Goal: Task Accomplishment & Management: Manage account settings

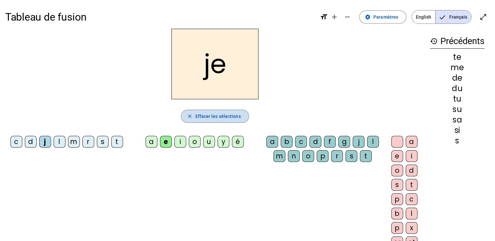
click at [218, 119] on span "Effacer les sélections" at bounding box center [217, 117] width 45 height 8
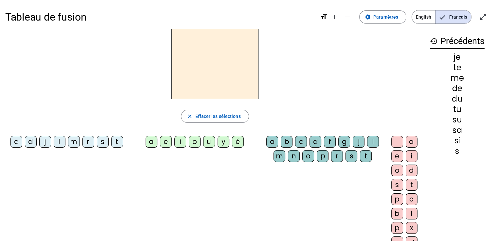
click at [42, 141] on div "j" at bounding box center [45, 142] width 12 height 12
click at [149, 142] on div "a" at bounding box center [152, 142] width 12 height 12
click at [285, 142] on div "b" at bounding box center [287, 142] width 12 height 12
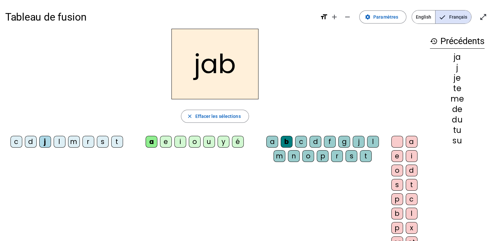
click at [301, 140] on div "c" at bounding box center [301, 142] width 12 height 12
click at [74, 142] on div "m" at bounding box center [74, 142] width 12 height 12
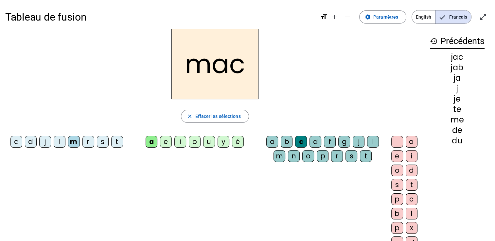
click at [195, 143] on div "o" at bounding box center [195, 142] width 12 height 12
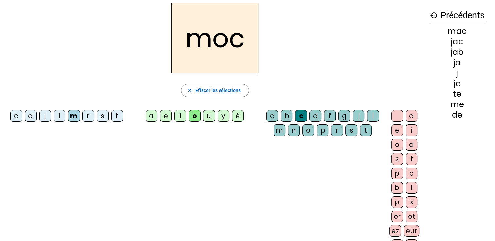
scroll to position [24, 0]
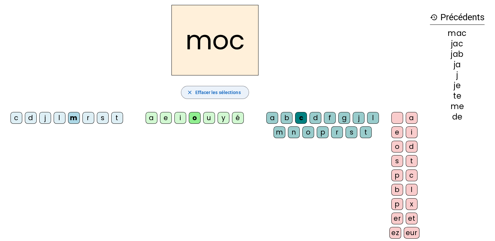
click at [242, 92] on span "button" at bounding box center [214, 93] width 67 height 16
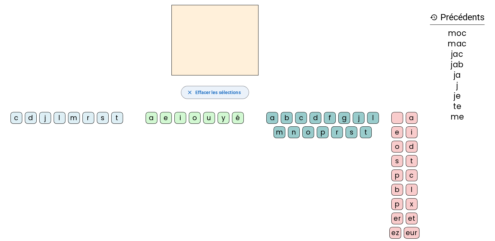
scroll to position [0, 0]
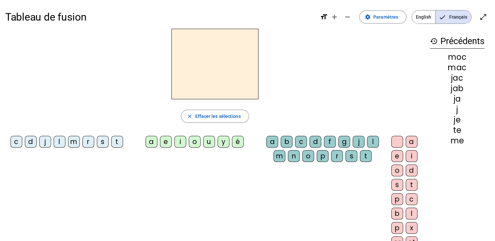
click at [397, 139] on div at bounding box center [397, 142] width 12 height 12
click at [415, 142] on div "a" at bounding box center [412, 142] width 12 height 12
click at [396, 142] on div at bounding box center [397, 142] width 12 height 12
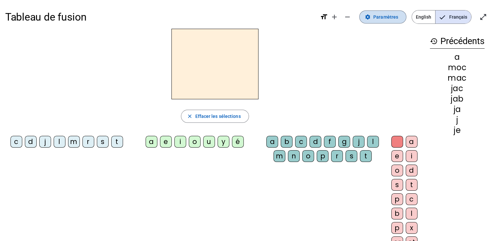
click at [391, 18] on span "Paramètres" at bounding box center [385, 17] width 25 height 8
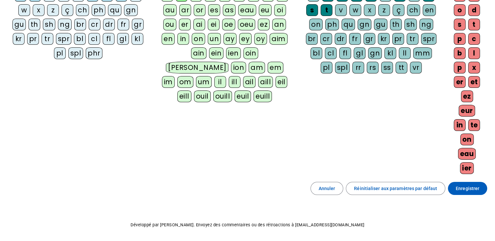
scroll to position [123, 0]
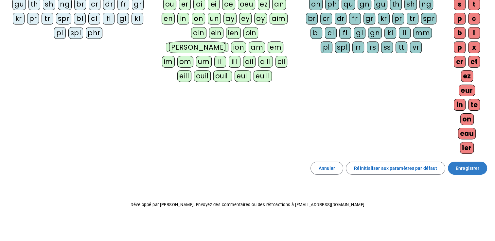
click at [470, 170] on span "Enregistrer" at bounding box center [468, 169] width 24 height 8
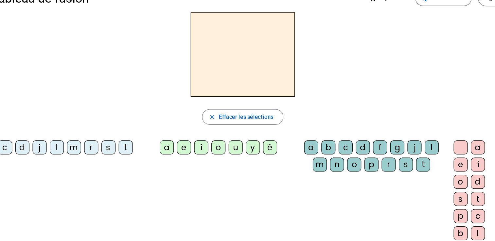
scroll to position [4, 0]
